Goal: Find specific page/section: Find specific page/section

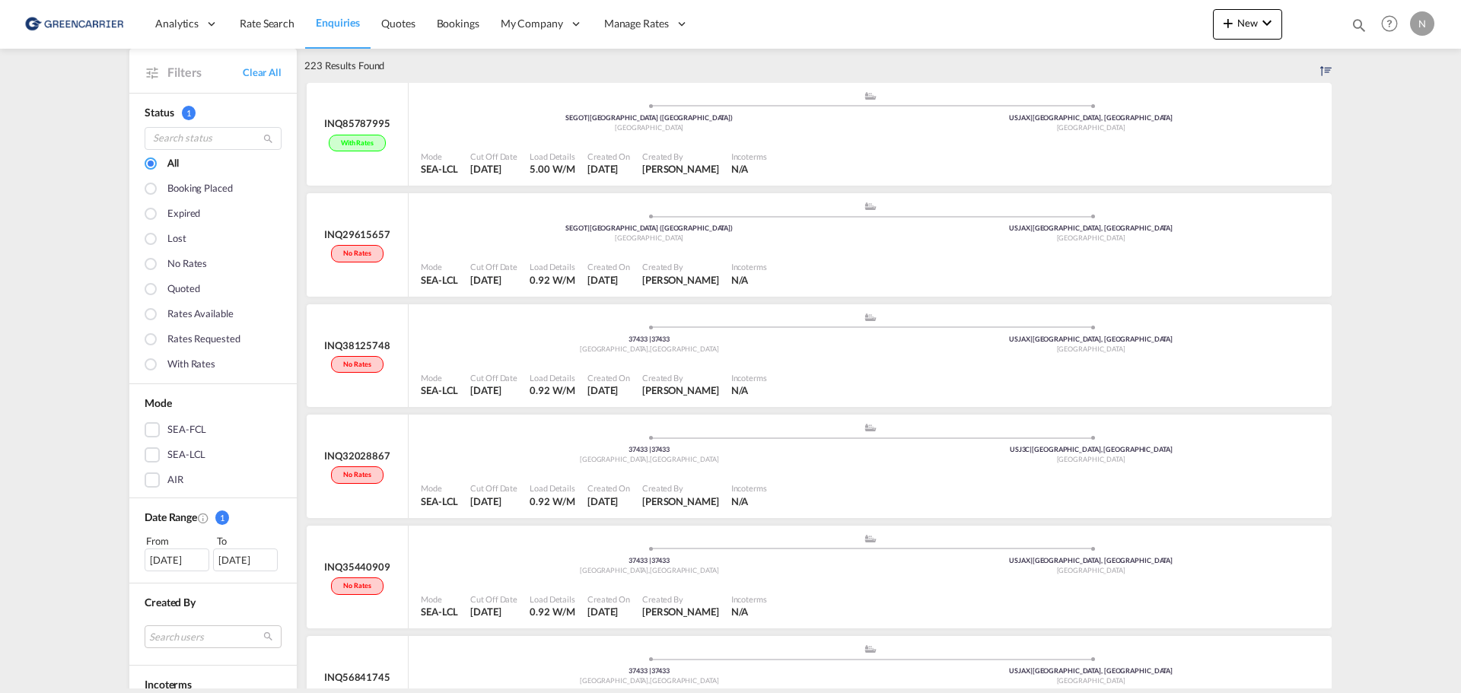
scroll to position [76, 0]
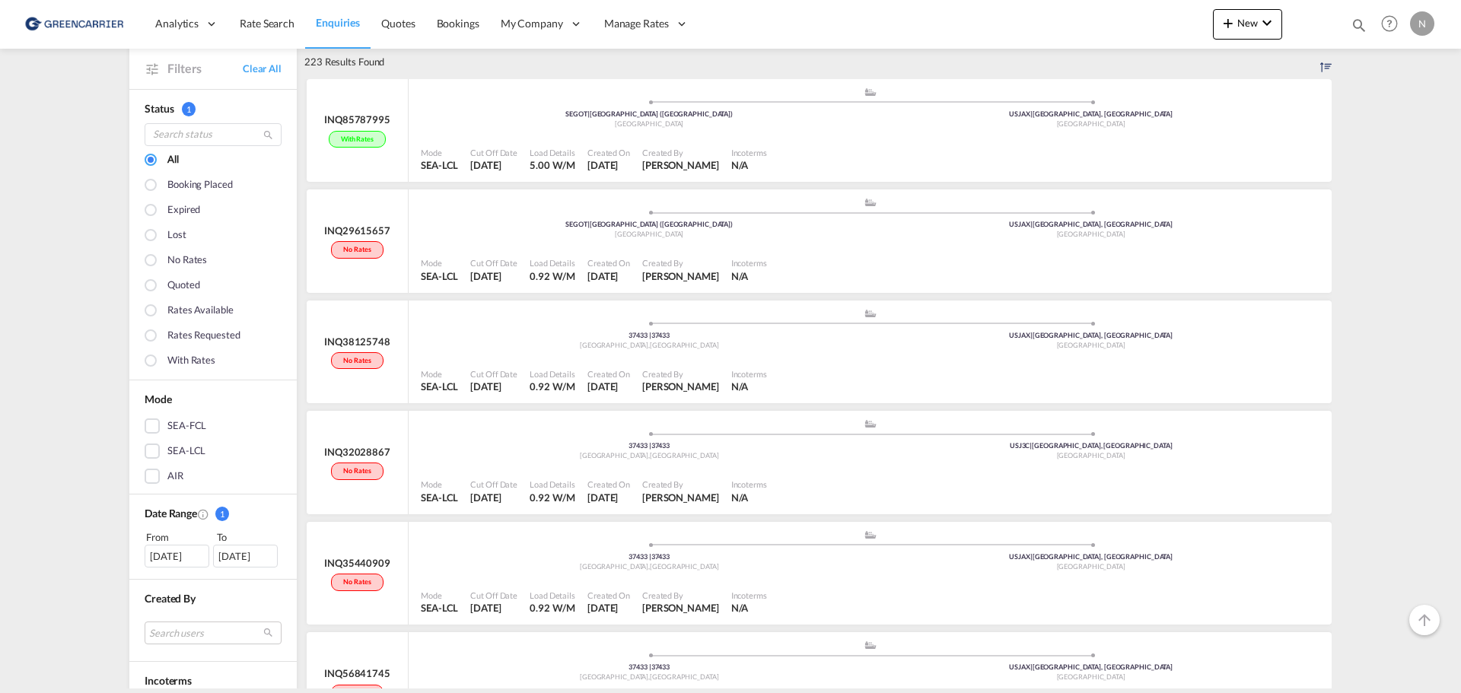
click at [183, 558] on div "[DATE]" at bounding box center [177, 556] width 65 height 23
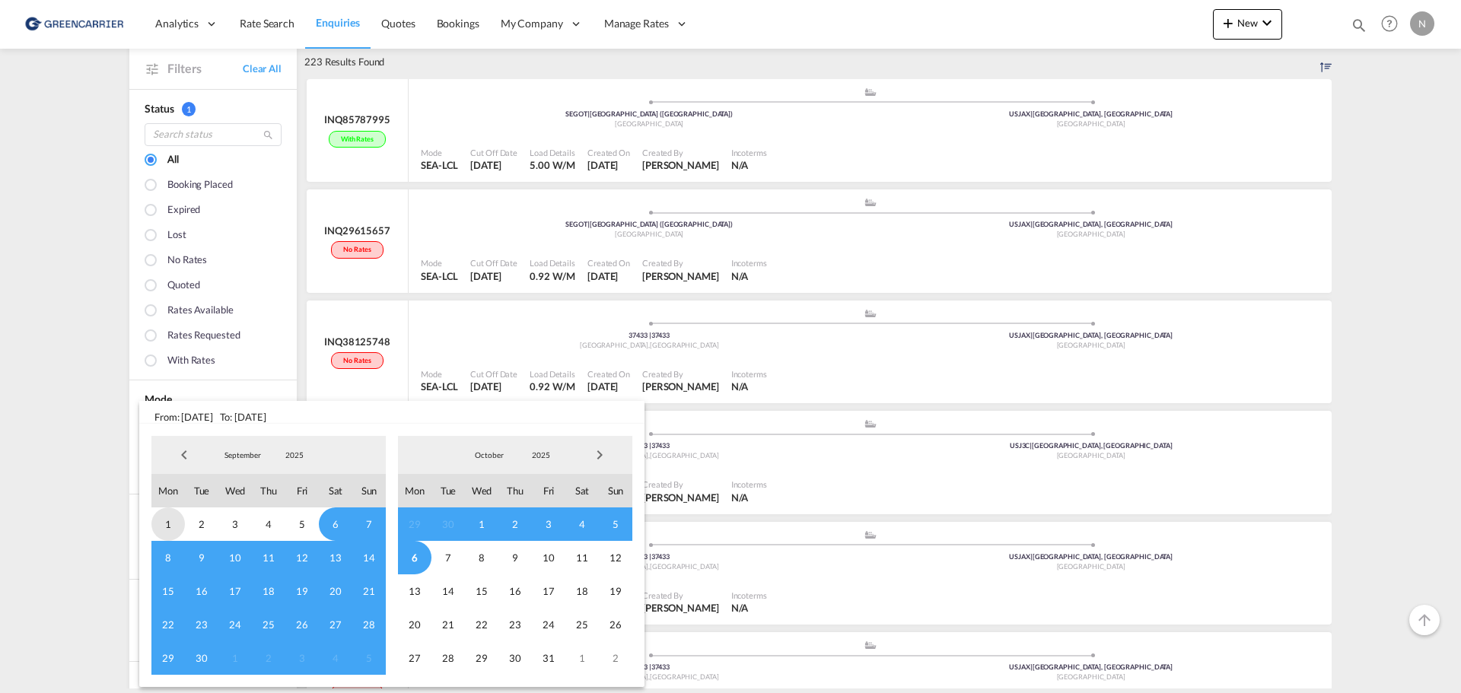
click at [170, 517] on span "1" at bounding box center [167, 523] width 33 height 33
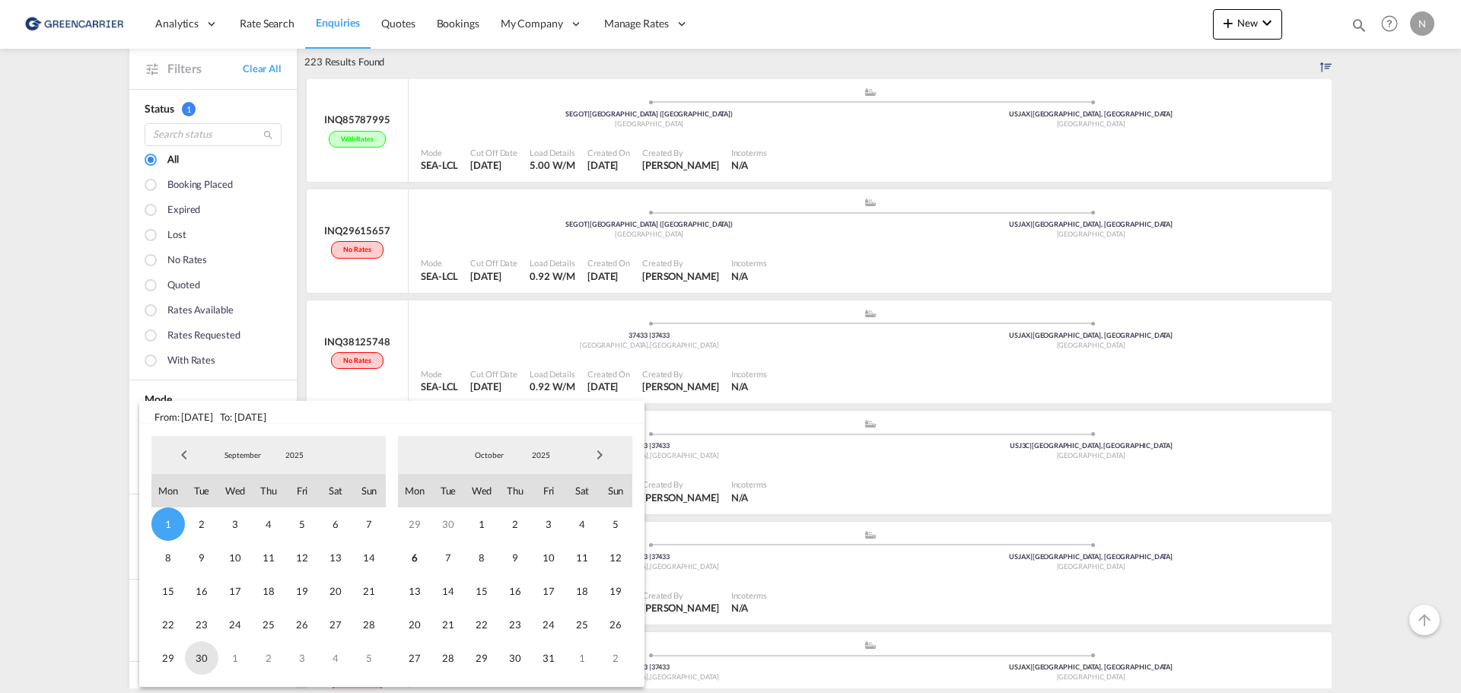
click at [201, 656] on span "30" at bounding box center [201, 657] width 33 height 33
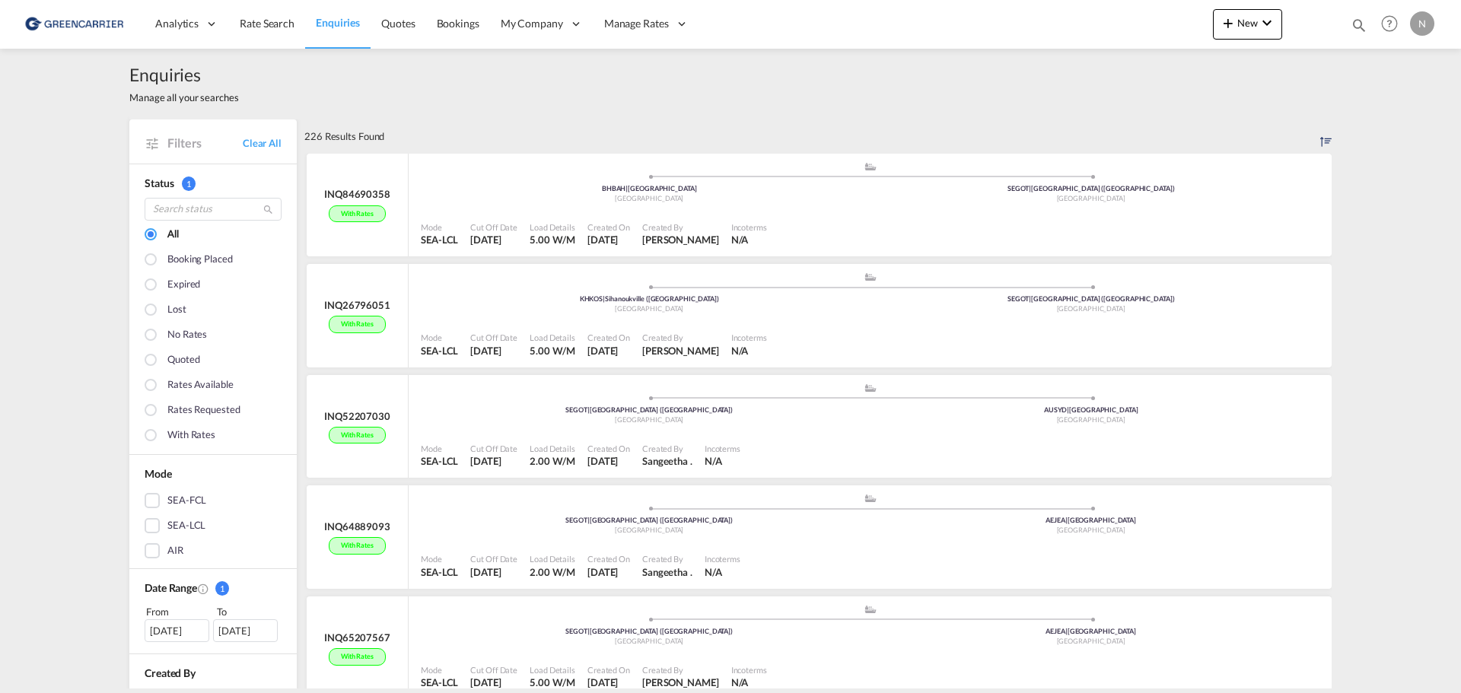
scroll to position [0, 0]
click at [145, 262] on div at bounding box center [152, 262] width 15 height 15
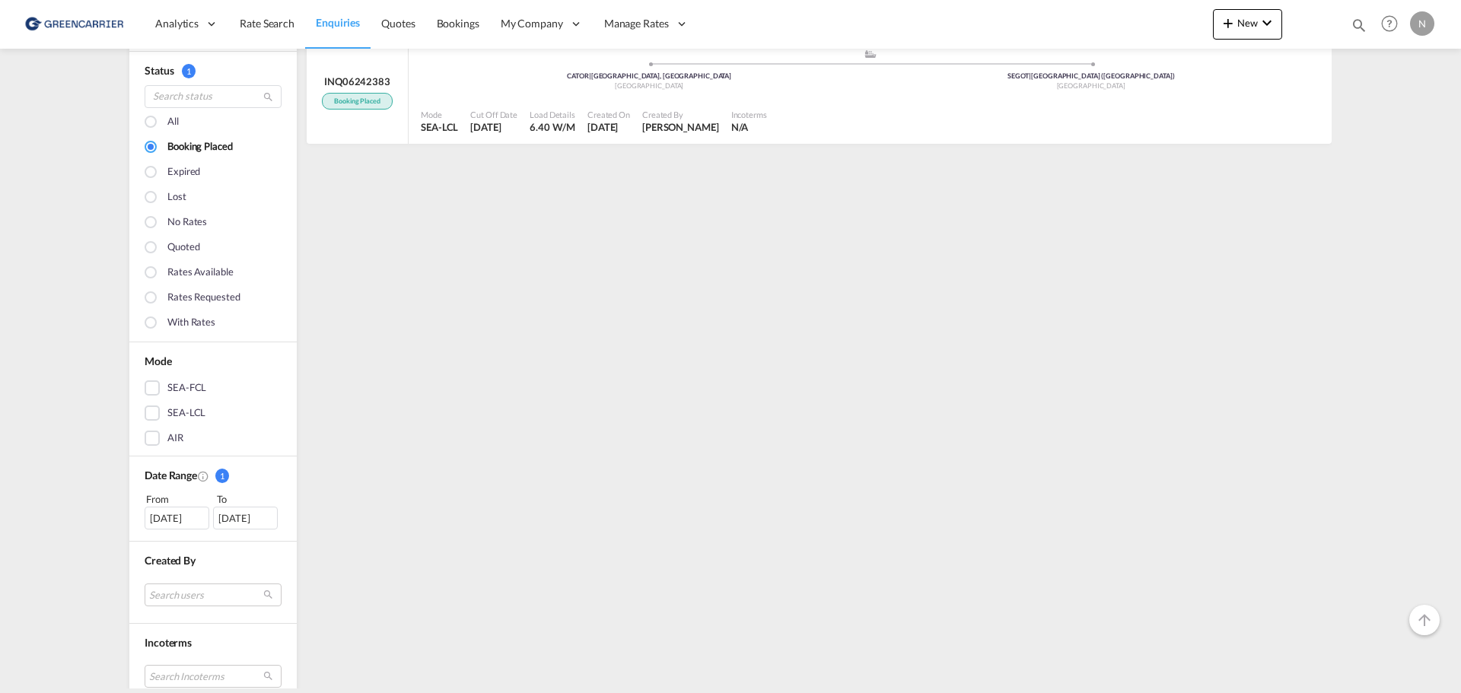
scroll to position [111, 0]
click at [145, 243] on div "No rates" at bounding box center [213, 231] width 137 height 25
click at [145, 254] on div at bounding box center [152, 251] width 15 height 15
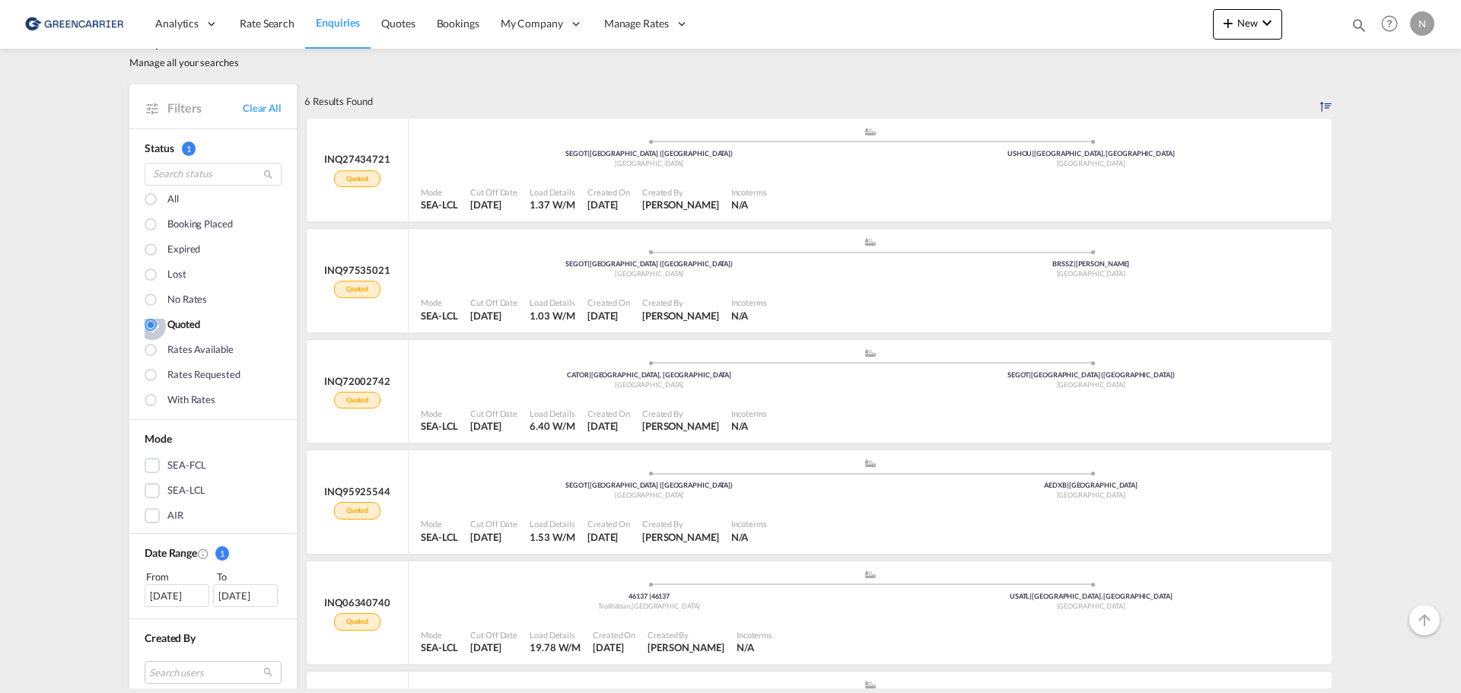
scroll to position [0, 0]
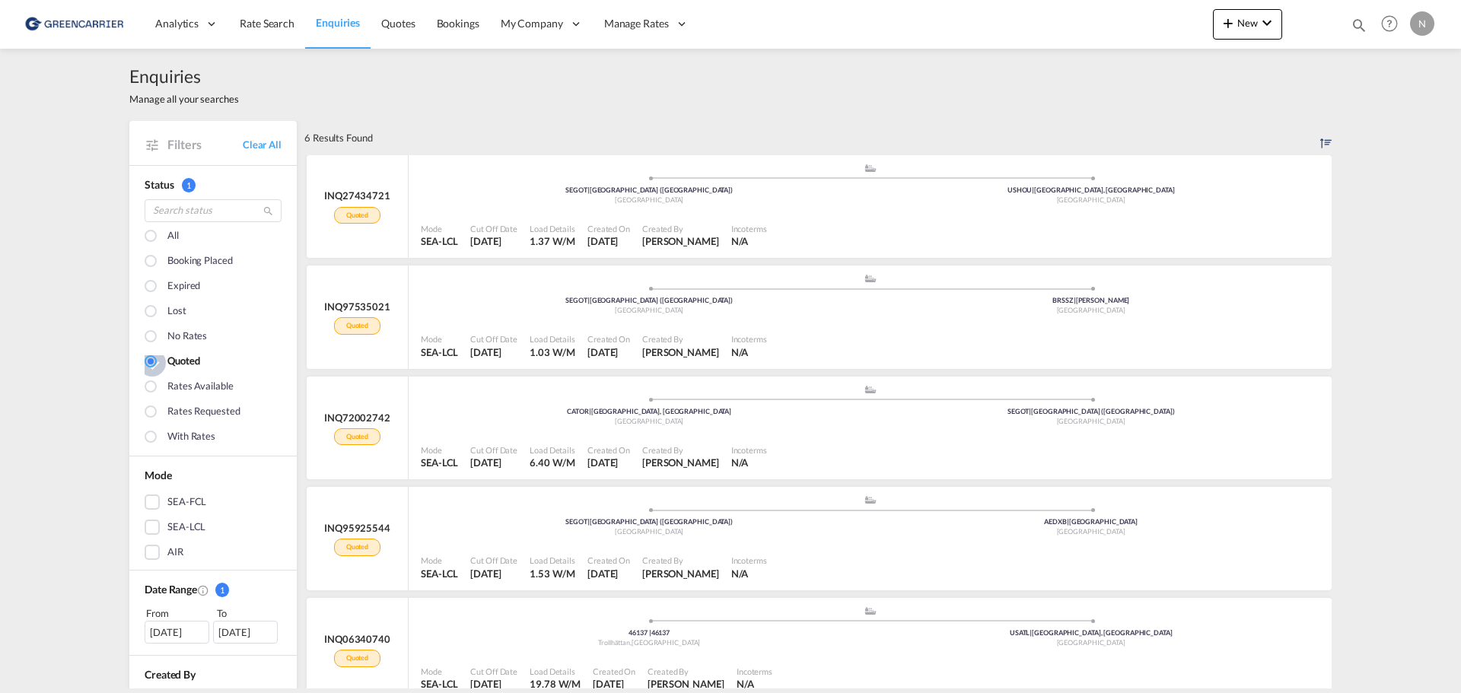
click at [145, 259] on div at bounding box center [152, 262] width 15 height 15
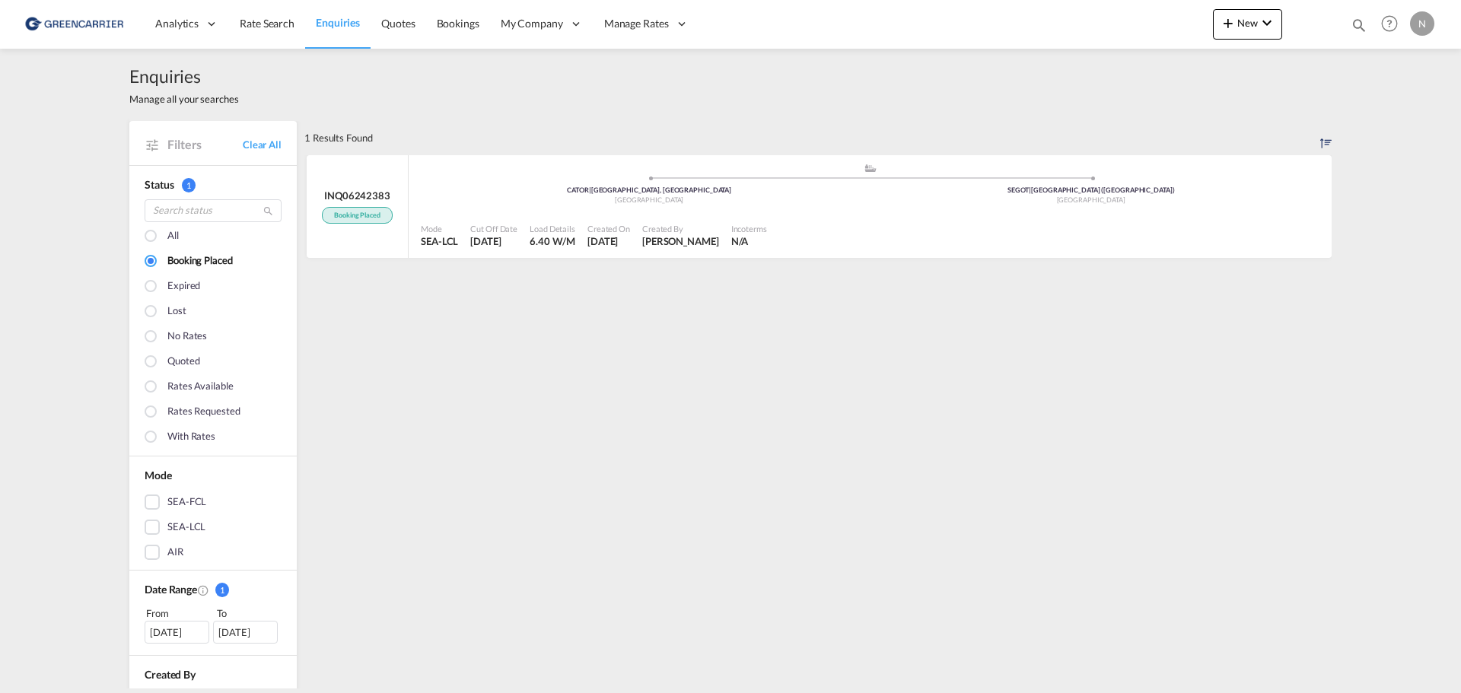
click at [180, 630] on div "[DATE]" at bounding box center [177, 632] width 65 height 23
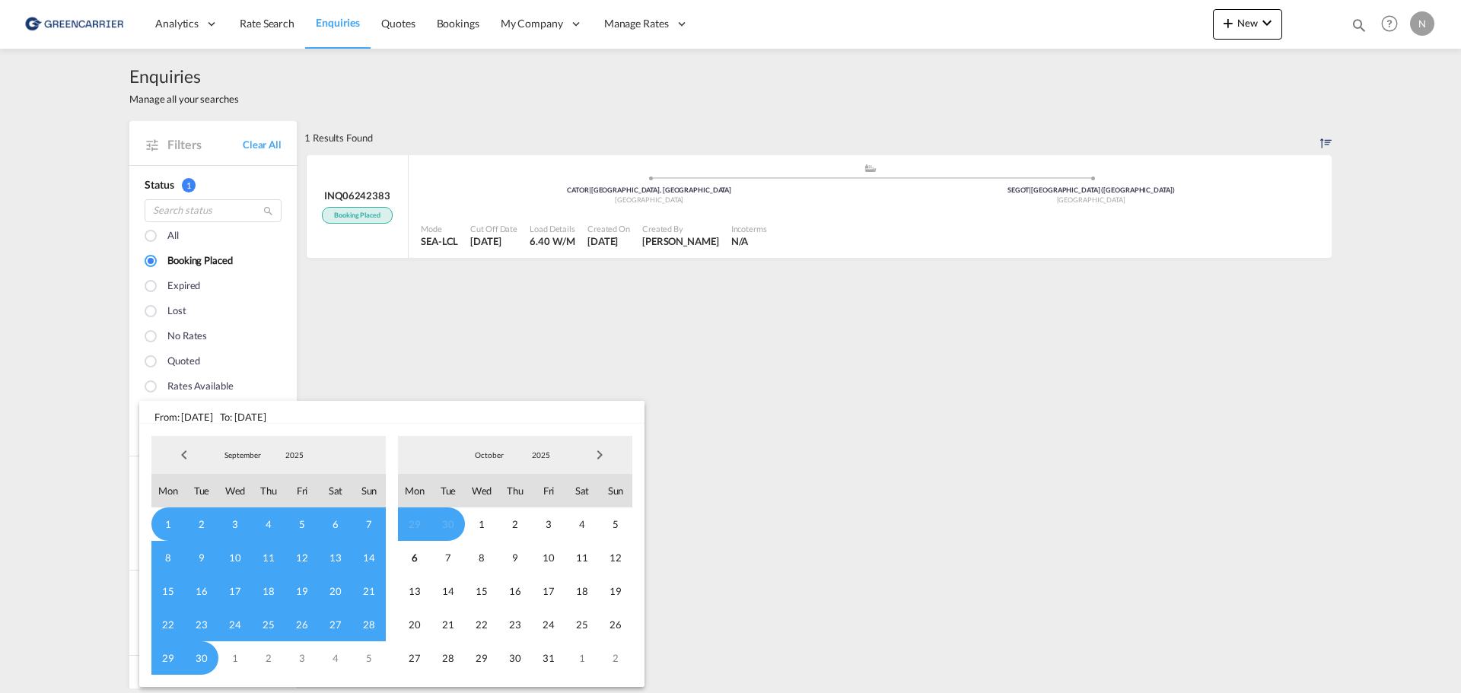
click at [384, 321] on md-backdrop at bounding box center [730, 346] width 1461 height 693
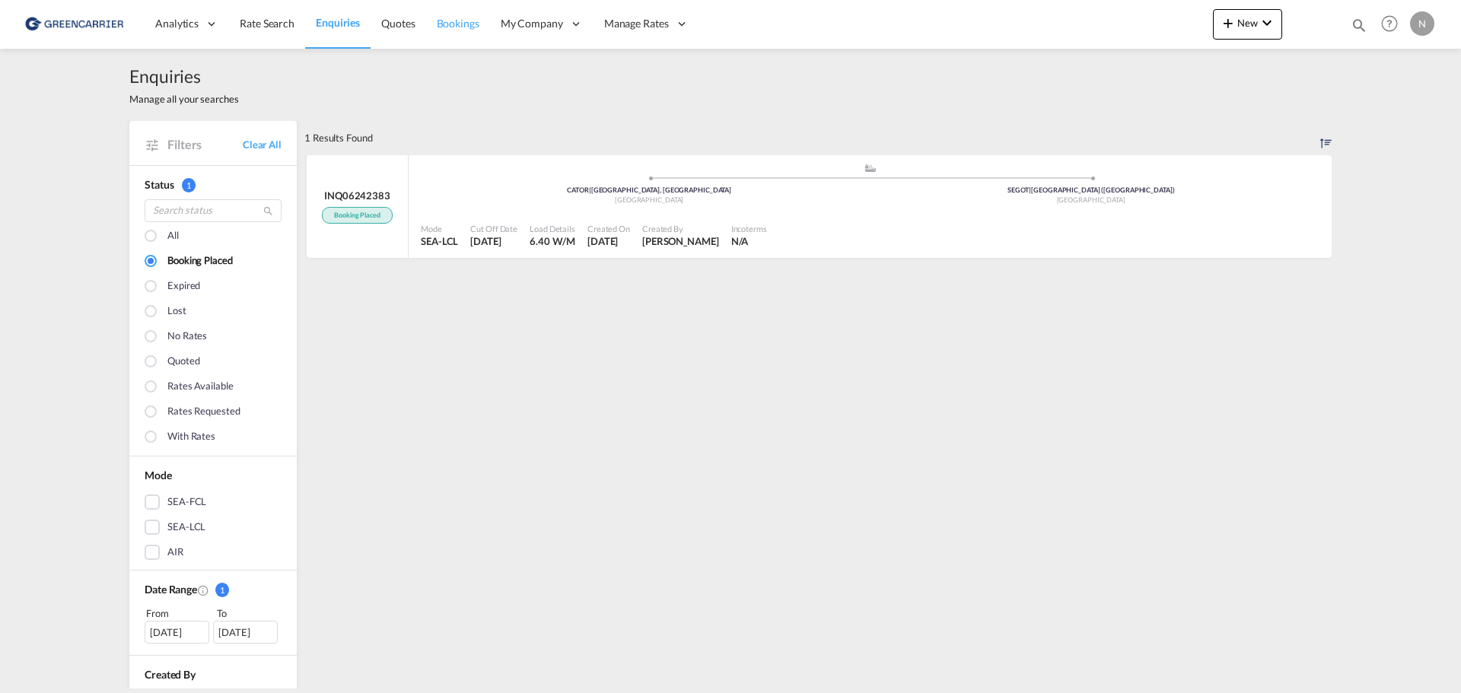
click at [450, 17] on span "Bookings" at bounding box center [458, 23] width 43 height 13
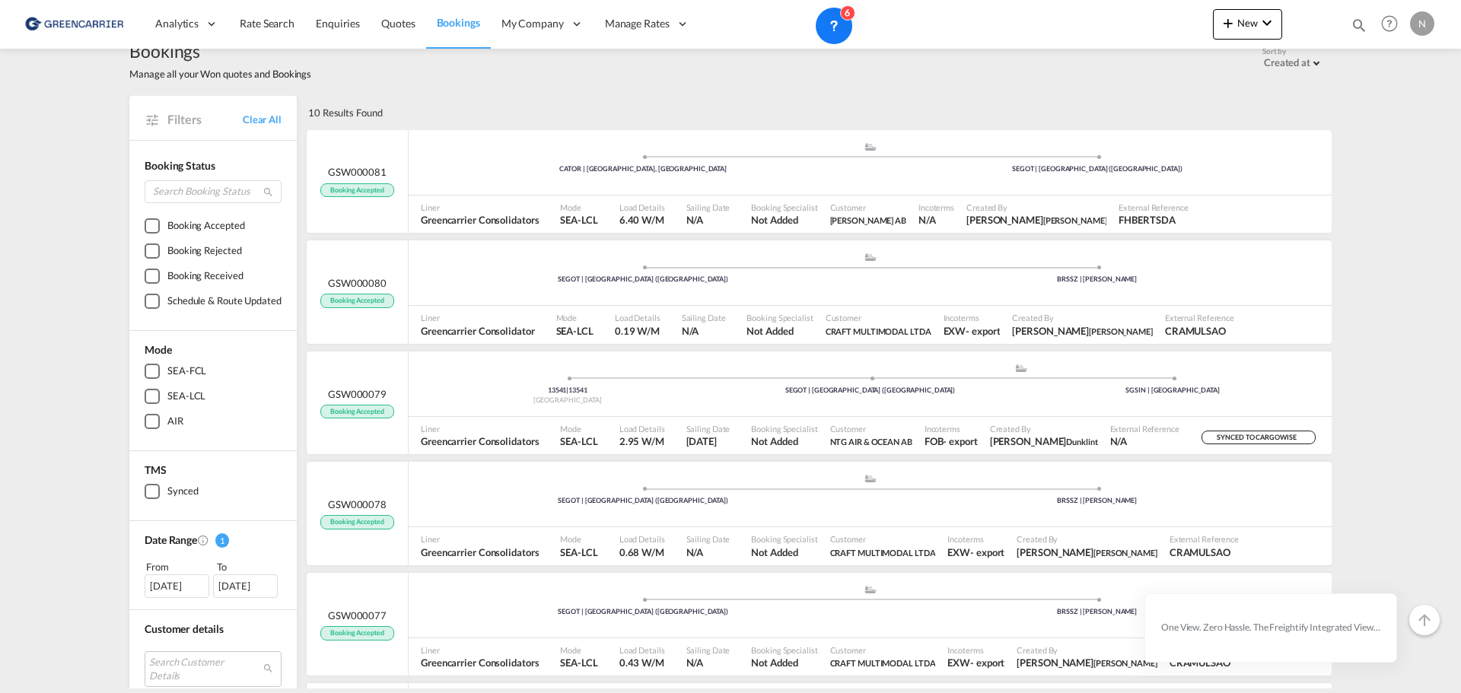
scroll to position [133, 0]
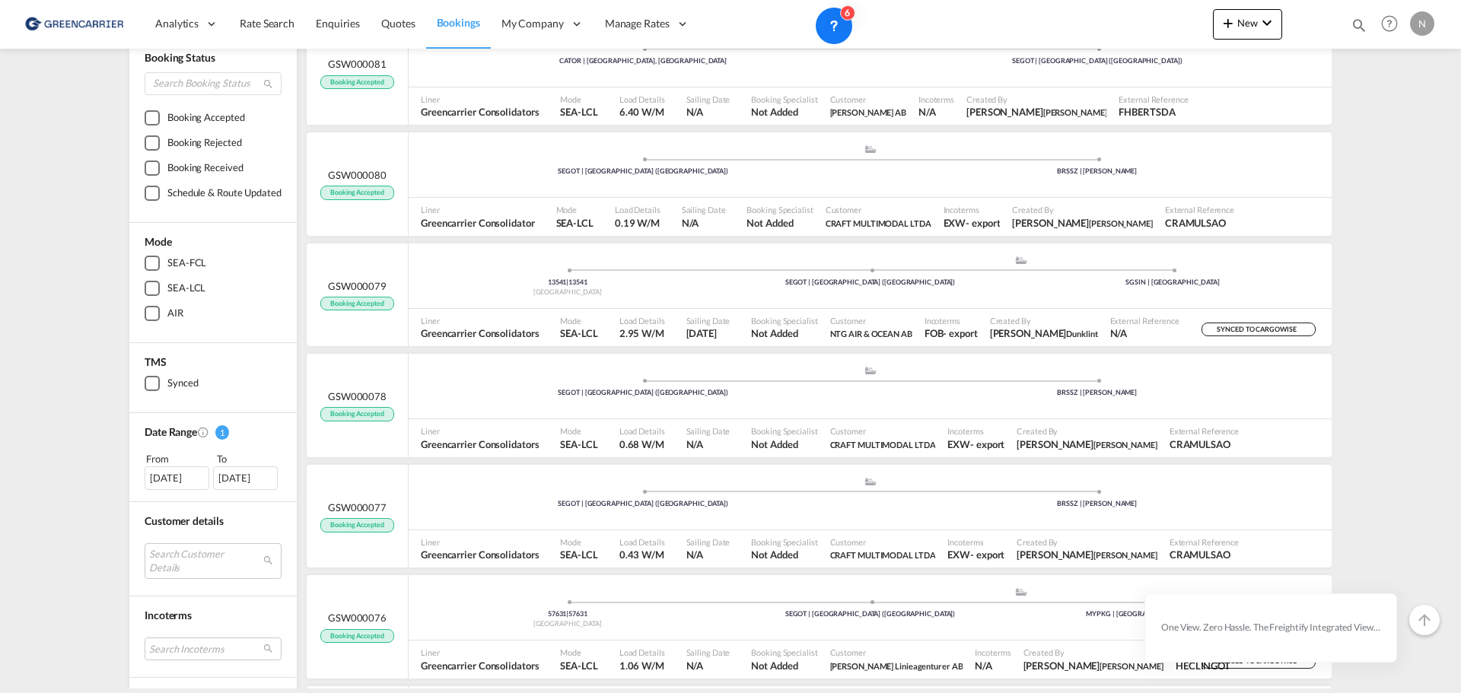
click at [175, 479] on div "[DATE]" at bounding box center [177, 477] width 65 height 23
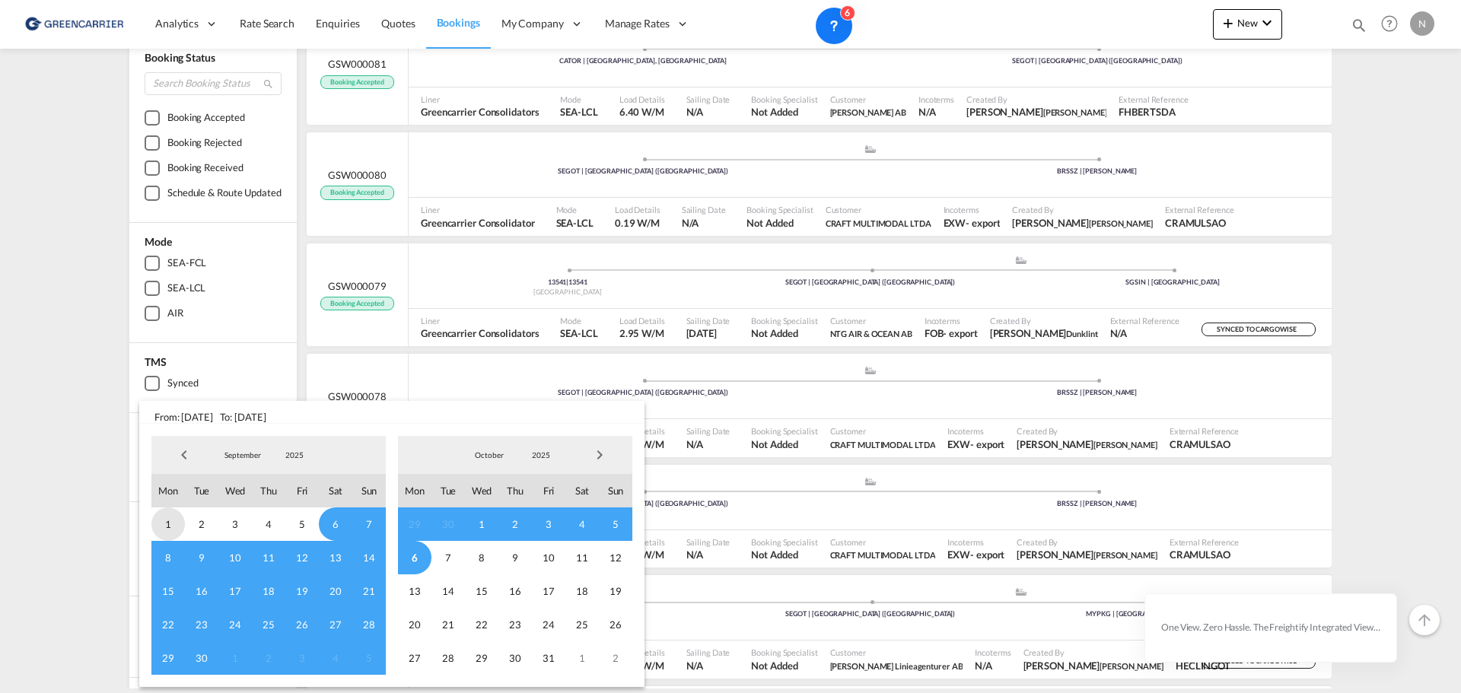
click at [167, 526] on span "1" at bounding box center [167, 523] width 33 height 33
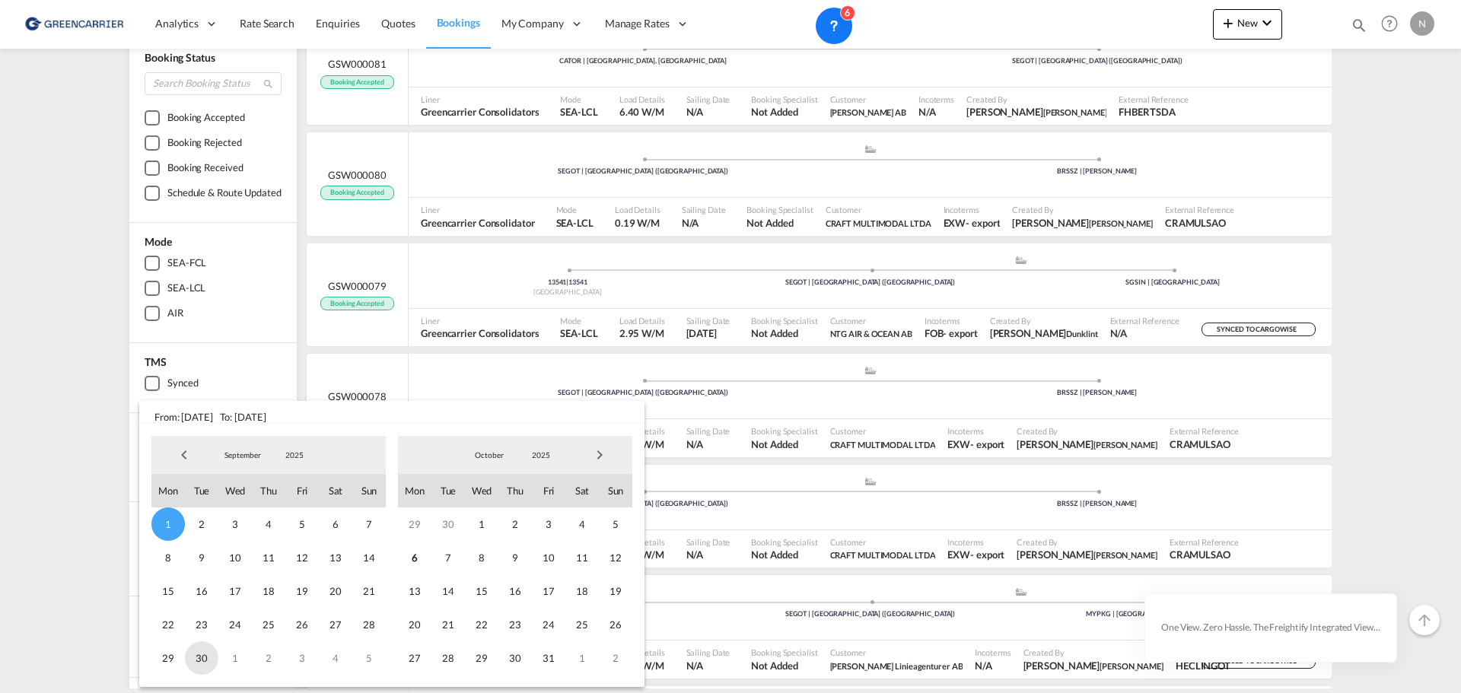
click at [205, 657] on span "30" at bounding box center [201, 657] width 33 height 33
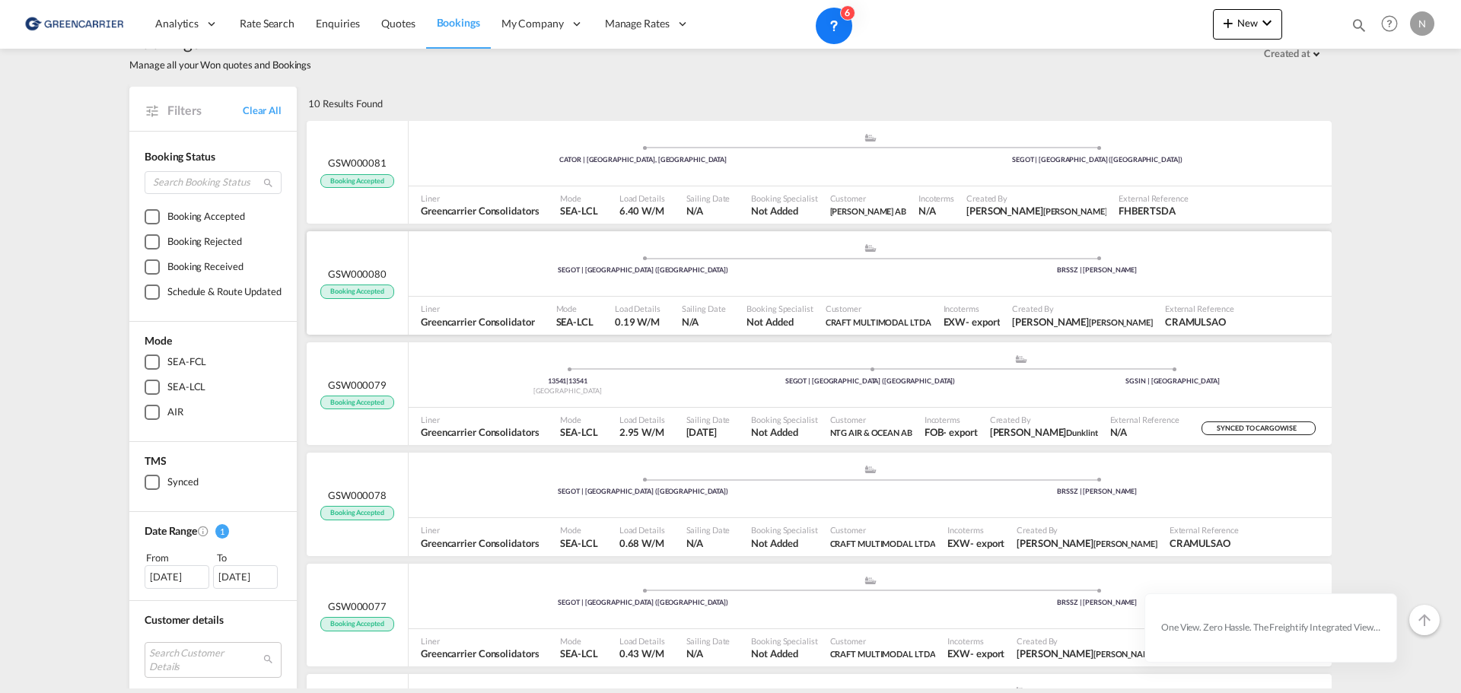
scroll to position [0, 0]
